Goal: Task Accomplishment & Management: Complete application form

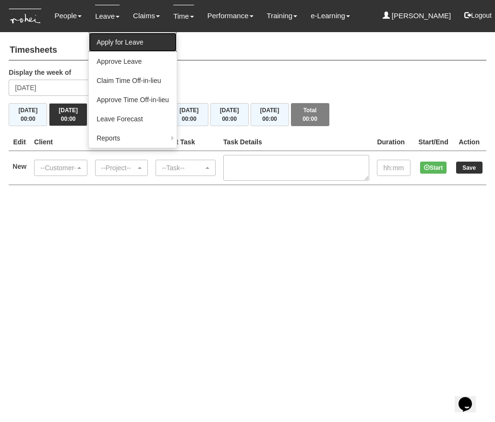
click at [110, 40] on link "Apply for Leave" at bounding box center [133, 42] width 88 height 19
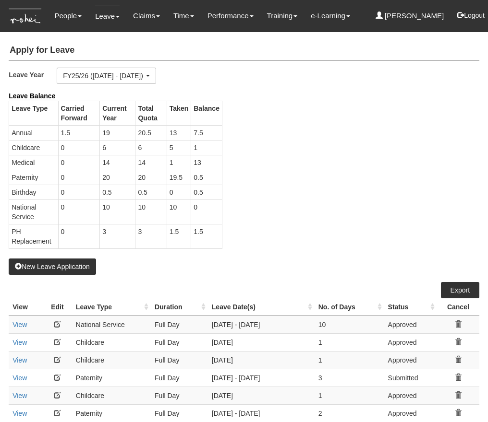
select select "50"
click at [65, 264] on button "New Leave Application" at bounding box center [52, 267] width 87 height 16
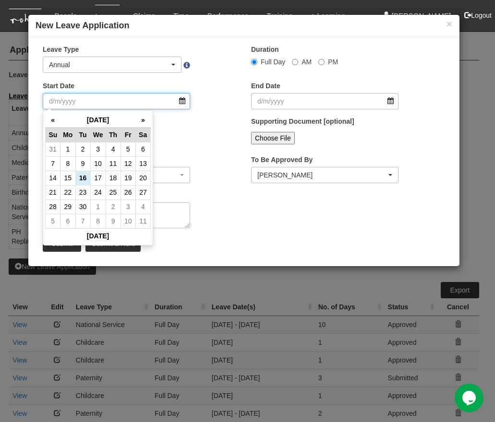
click at [150, 100] on input "Start Date" at bounding box center [116, 101] width 147 height 16
click at [93, 188] on td "24" at bounding box center [97, 192] width 15 height 14
type input "[DATE]"
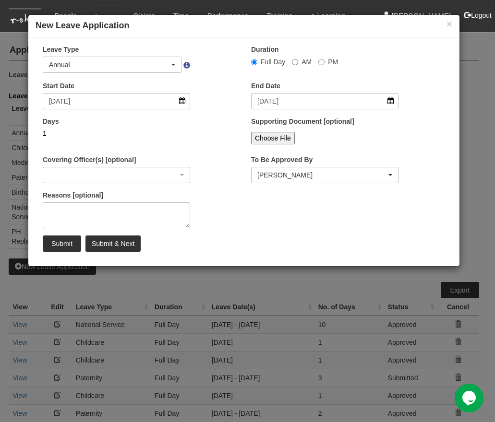
select select
click at [154, 66] on div "Annual" at bounding box center [109, 65] width 121 height 10
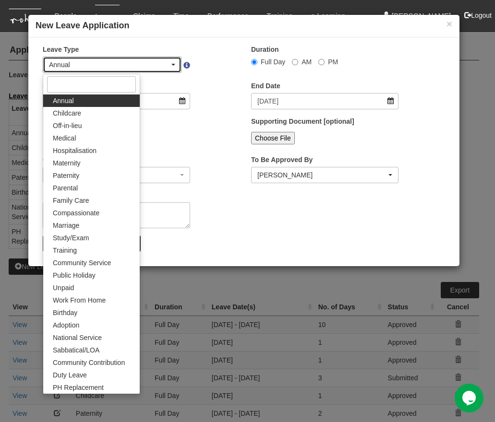
click at [158, 62] on div "Annual" at bounding box center [109, 65] width 121 height 10
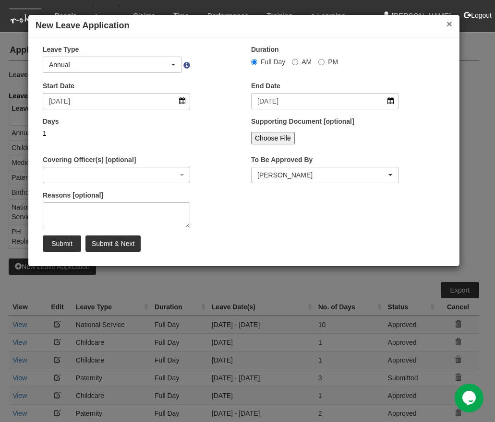
click at [451, 25] on button "×" at bounding box center [450, 24] width 6 height 10
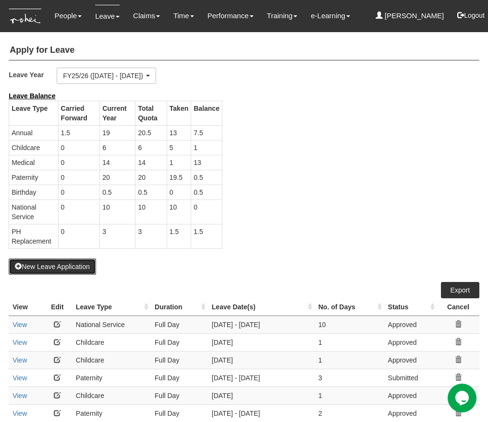
click at [65, 270] on button "New Leave Application" at bounding box center [52, 267] width 87 height 16
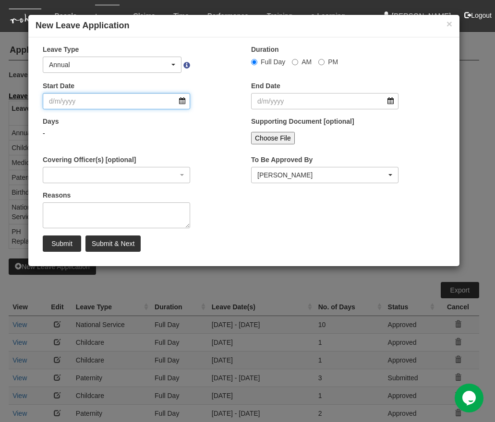
click at [131, 104] on input "Start Date" at bounding box center [116, 101] width 147 height 16
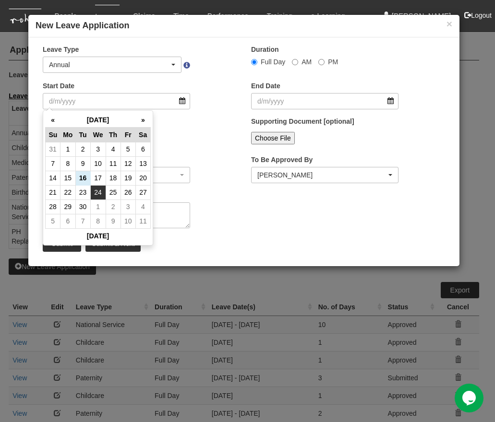
click at [94, 189] on td "24" at bounding box center [97, 192] width 15 height 14
type input "[DATE]"
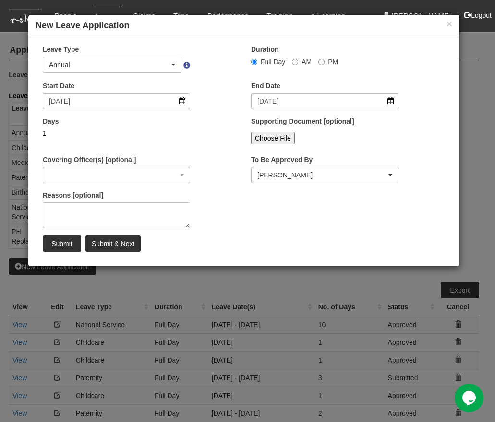
select select
click at [73, 243] on input "Submit" at bounding box center [62, 244] width 38 height 16
select select
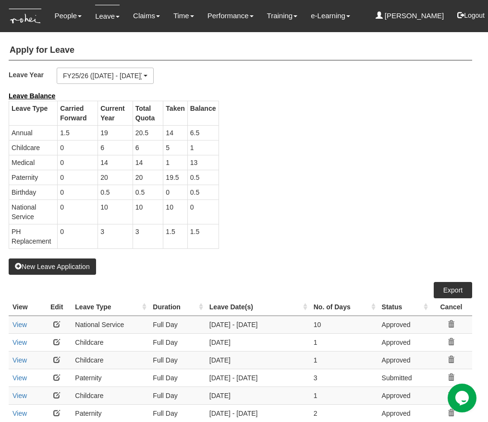
select select "50"
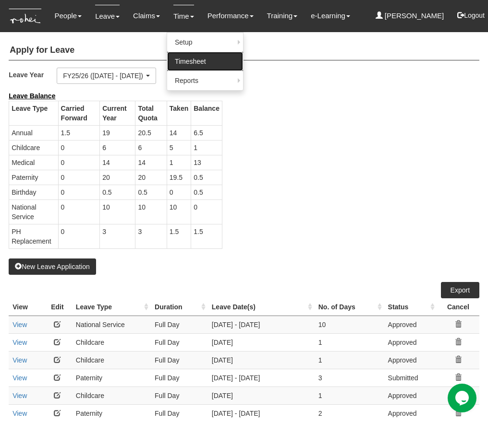
click at [187, 60] on link "Timesheet" at bounding box center [205, 61] width 76 height 19
